Goal: Contribute content: Contribute content

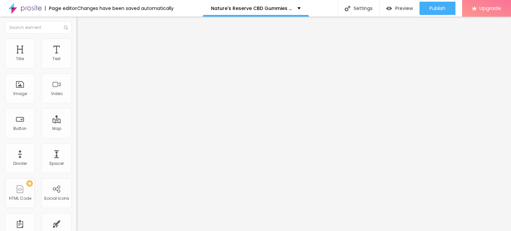
click at [76, 98] on button "button" at bounding box center [80, 94] width 9 height 7
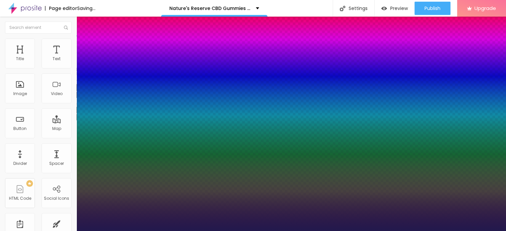
type input "1"
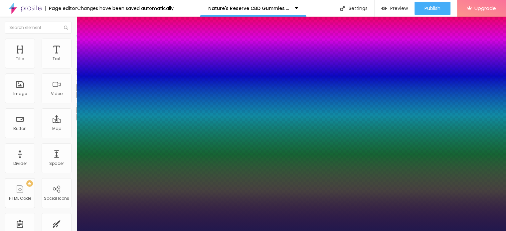
type input "17"
type input "1"
type input "18"
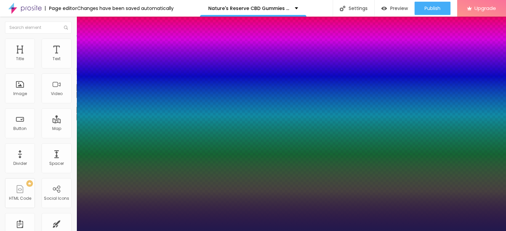
type input "1"
type input "21"
type input "1"
type input "22"
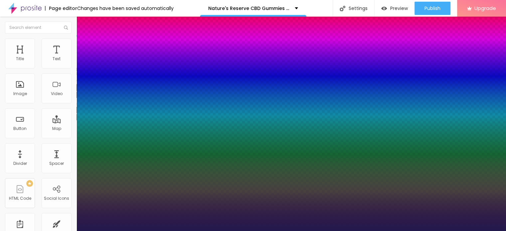
type input "22"
type input "1"
type input "24"
type input "1"
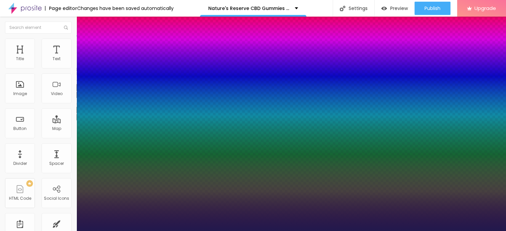
type input "26"
type input "1"
type input "27"
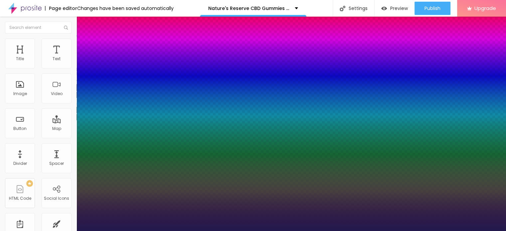
type input "1"
type input "28"
type input "1"
type input "30"
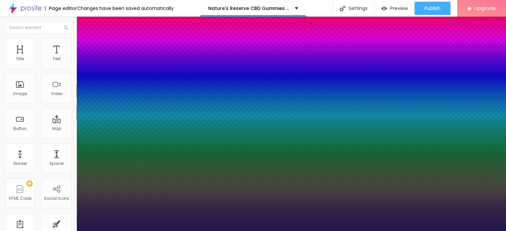
type input "30"
type input "1"
type input "31"
type input "1"
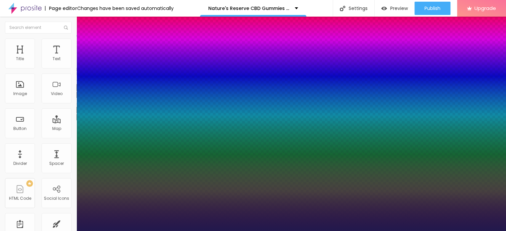
type input "32"
type input "1"
type input "33"
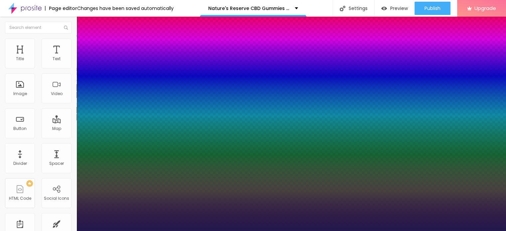
type input "1"
type input "34"
type input "1"
type input "35"
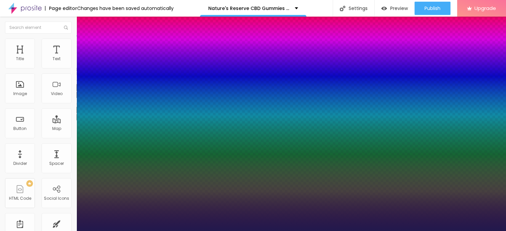
type input "35"
type input "1"
type input "36"
type input "1"
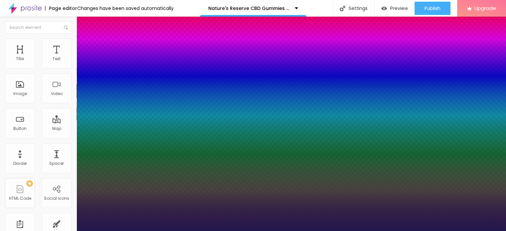
type input "37"
type input "1"
type input "38"
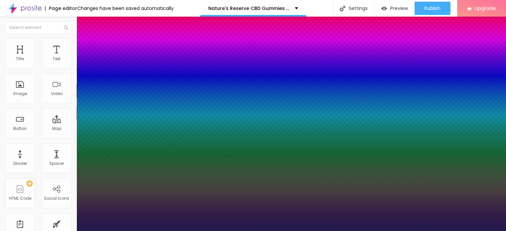
type input "1"
type input "39"
type input "1"
type input "40"
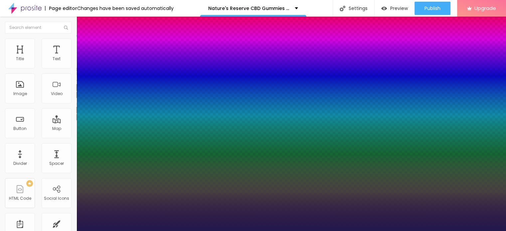
type input "40"
type input "1"
type input "41"
type input "1"
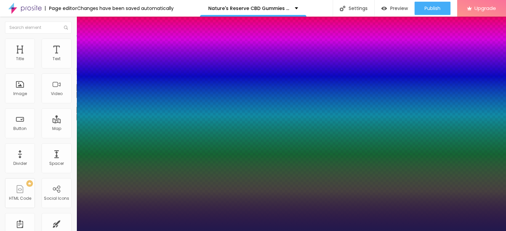
type input "43"
type input "1"
type input "44"
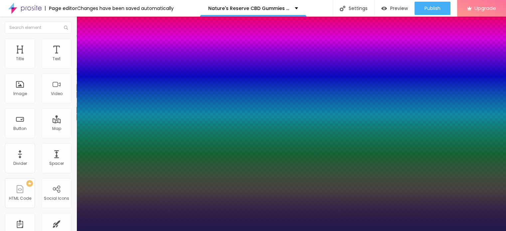
type input "1"
type input "45"
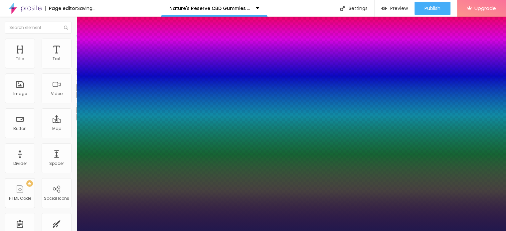
type input "1"
type input "46"
type input "1"
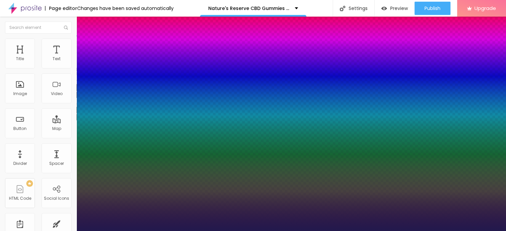
drag, startPoint x: 89, startPoint y: 188, endPoint x: 105, endPoint y: 184, distance: 16.2
type input "46"
click at [227, 231] on div at bounding box center [253, 231] width 506 height 0
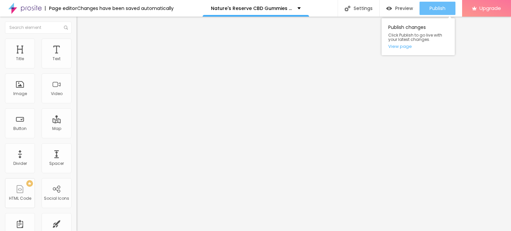
click at [439, 7] on span "Publish" at bounding box center [437, 8] width 16 height 5
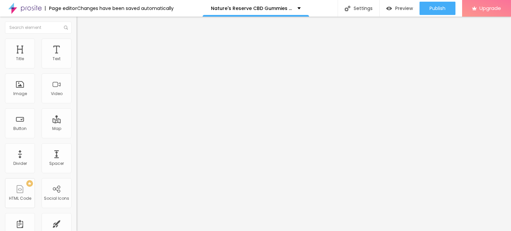
click at [14, 8] on img at bounding box center [24, 8] width 33 height 17
